Goal: Check status

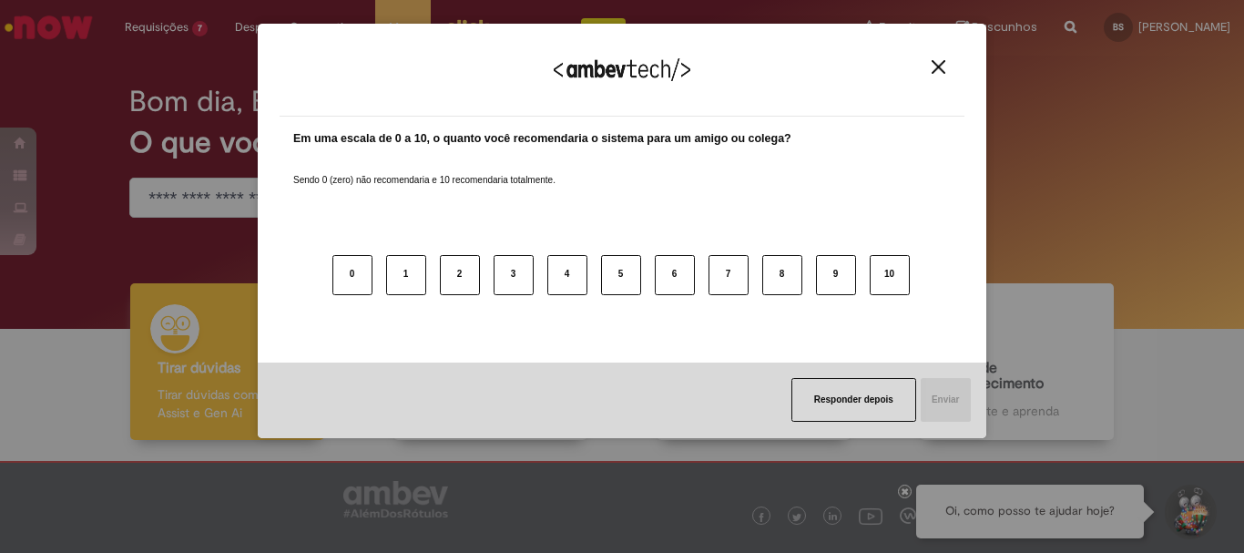
click at [936, 65] on img "Close" at bounding box center [939, 67] width 14 height 14
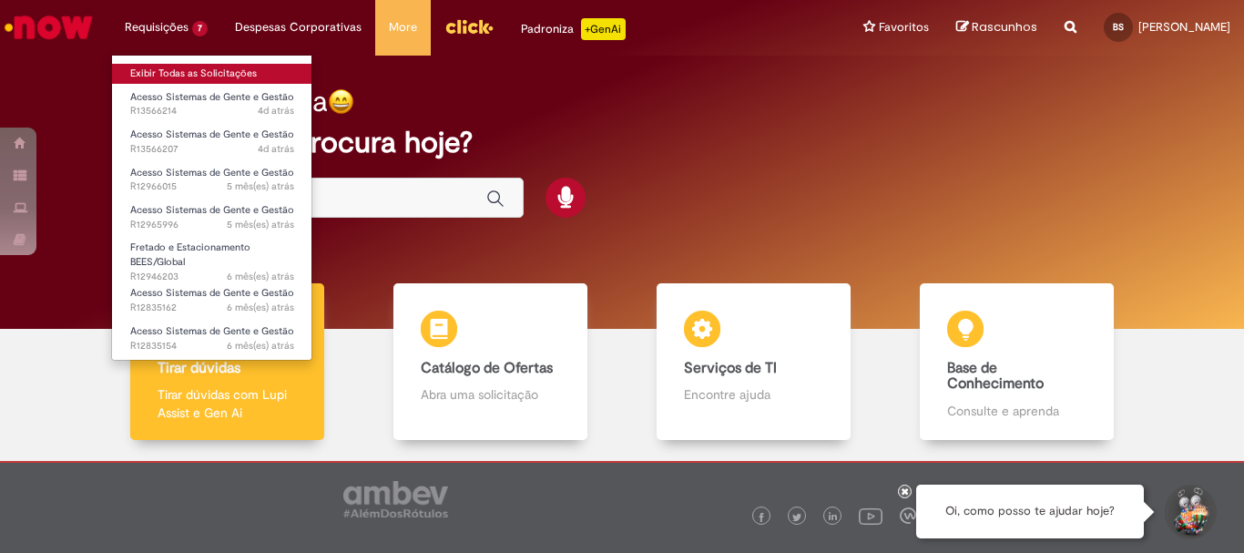
click at [193, 77] on link "Exibir Todas as Solicitações" at bounding box center [212, 74] width 200 height 20
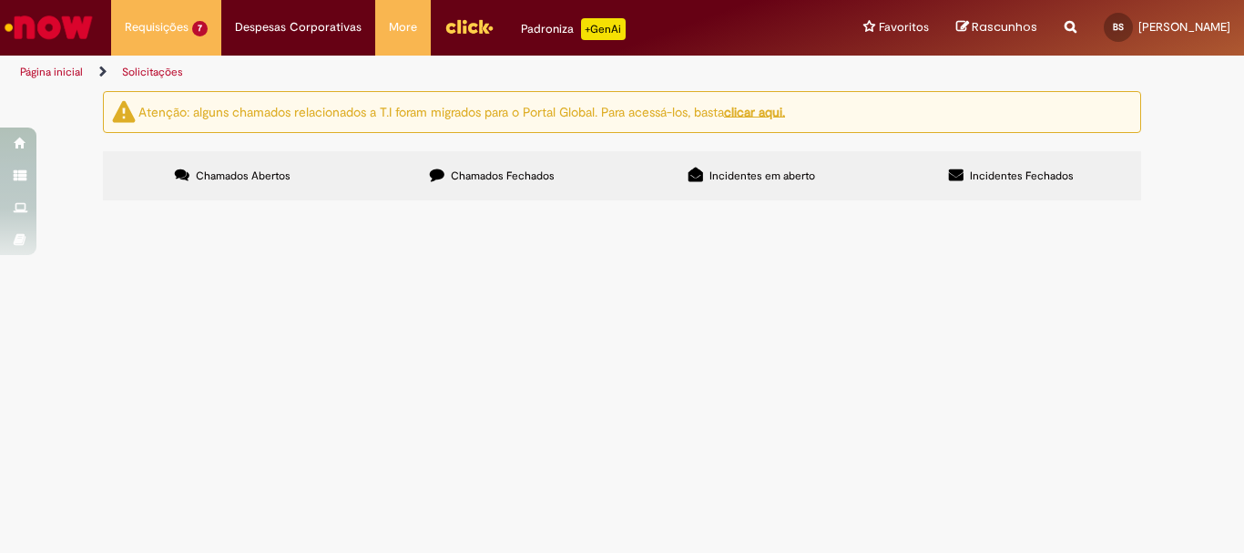
scroll to position [60, 0]
click at [0, 0] on span "Por favor liberar acesso ao rhw para milena espelhado no meu." at bounding box center [0, 0] width 0 height 0
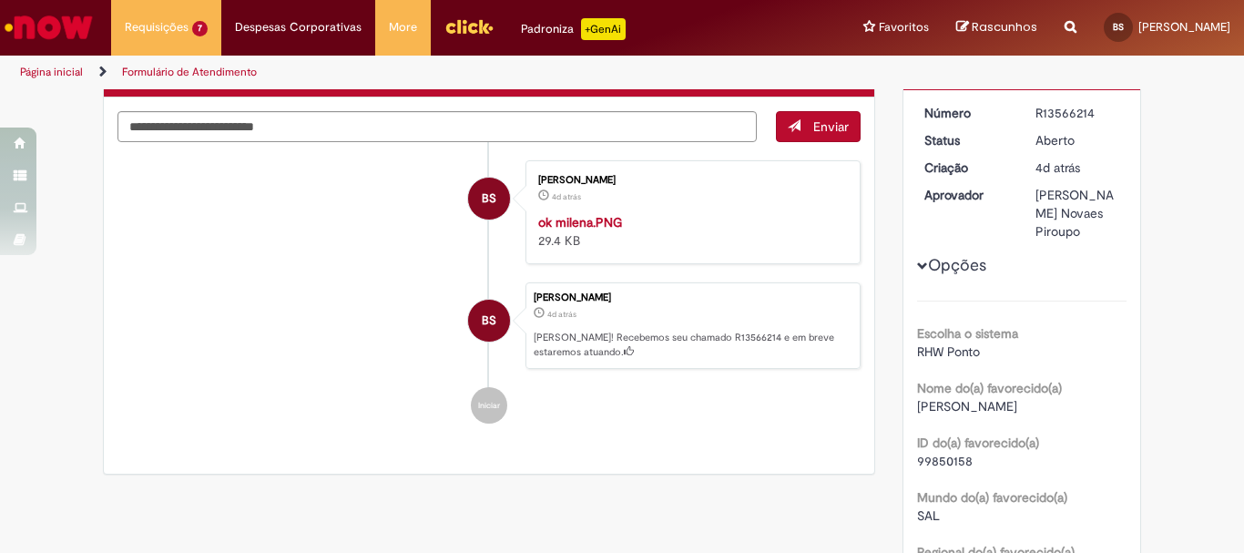
scroll to position [139, 0]
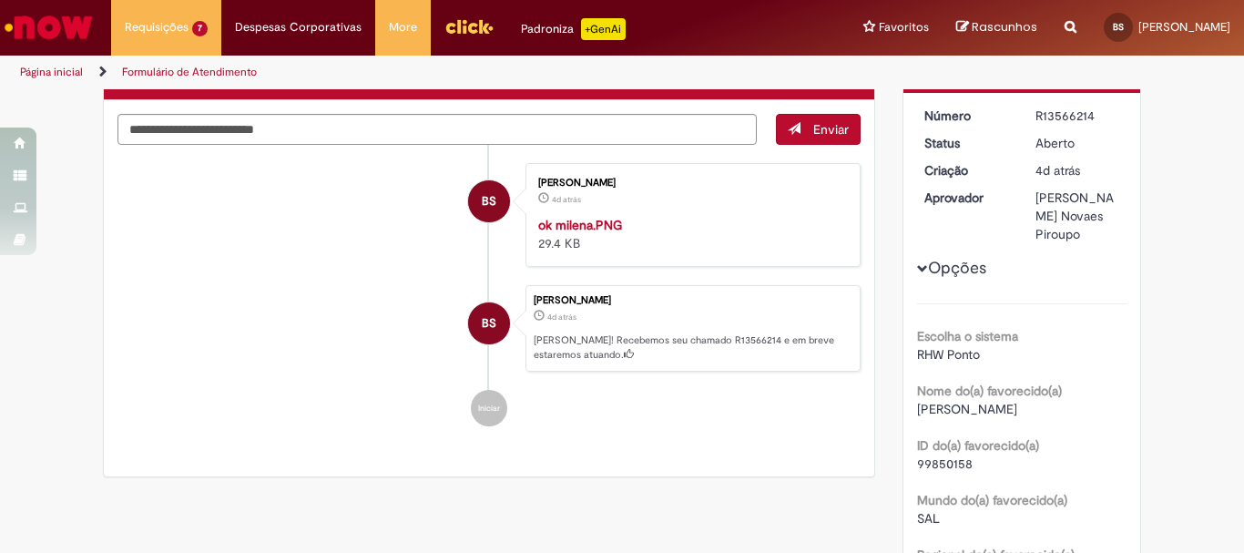
click at [471, 245] on div "BS" at bounding box center [489, 364] width 46 height 372
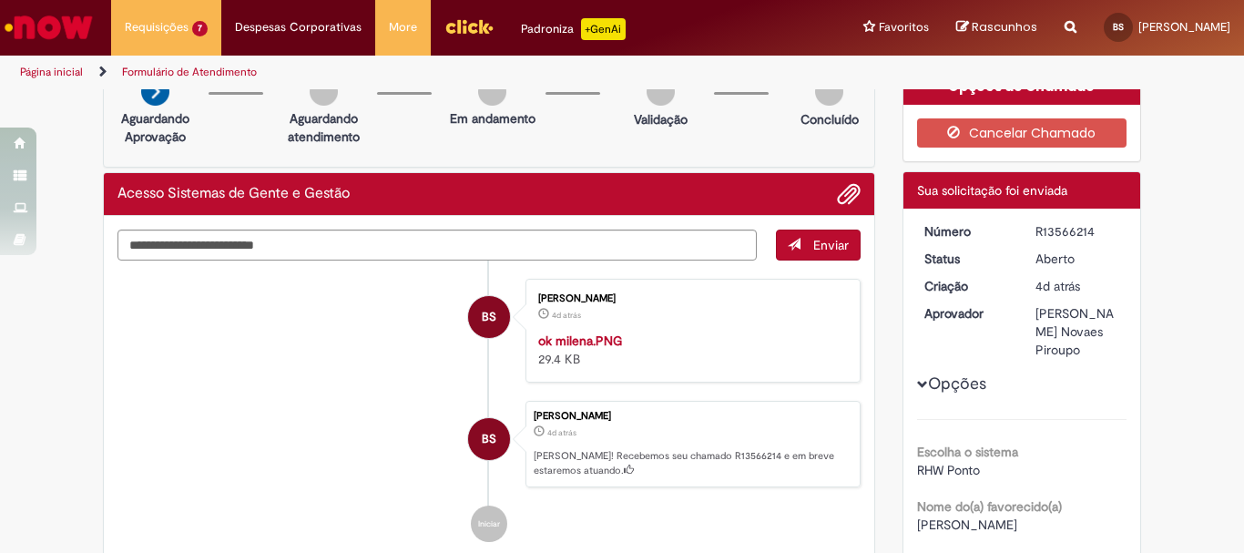
scroll to position [23, 0]
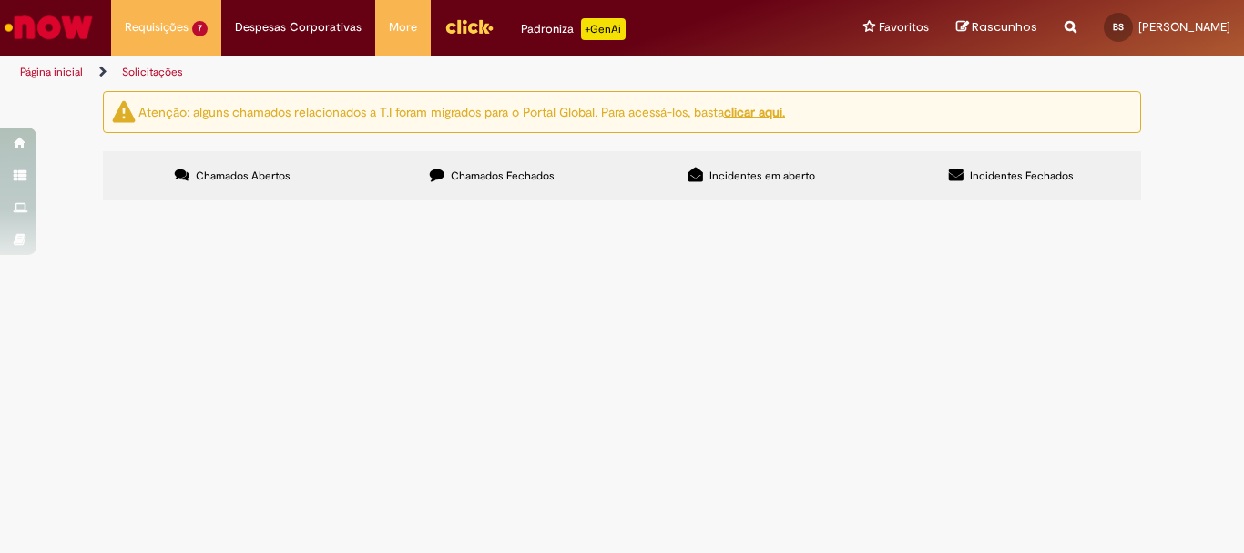
click at [0, 0] on span "Acesso Sistemas de Gente e Gestão" at bounding box center [0, 0] width 0 height 0
